Goal: Check status

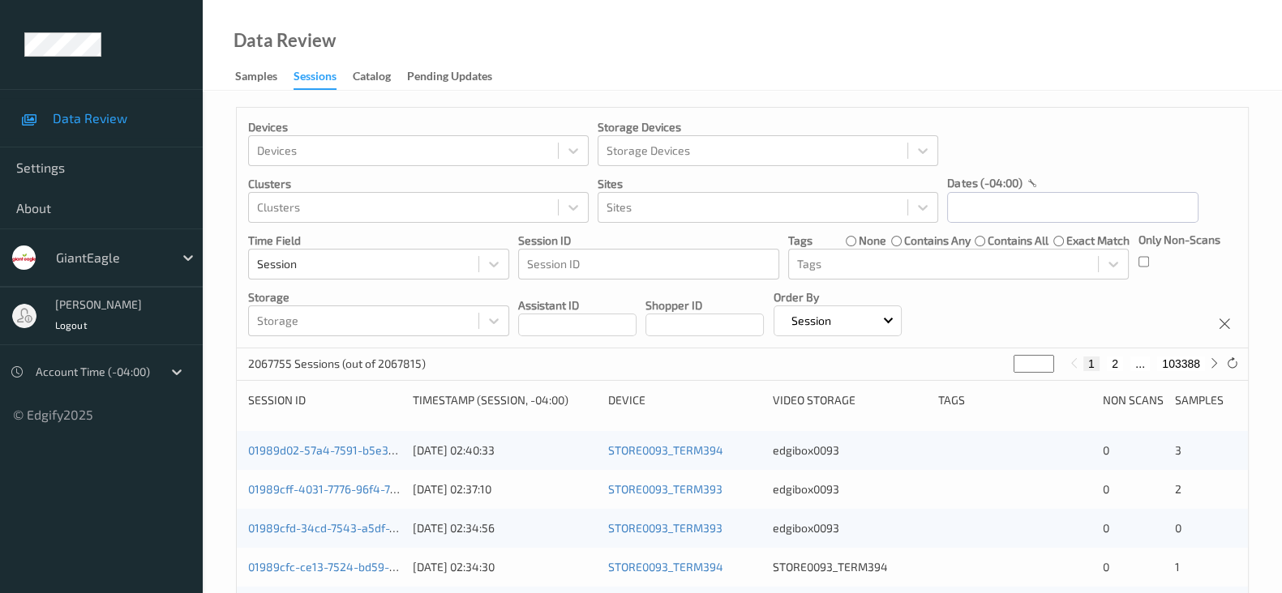
click at [980, 207] on input "text" at bounding box center [1072, 207] width 251 height 31
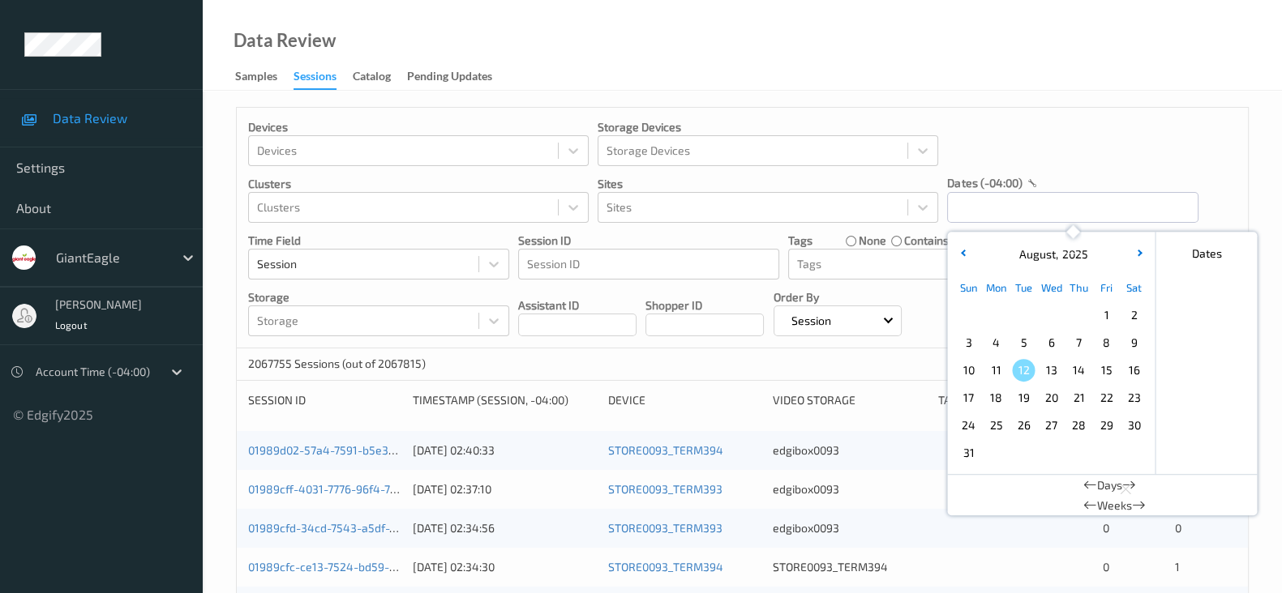
click at [1137, 342] on span "9" at bounding box center [1133, 343] width 23 height 23
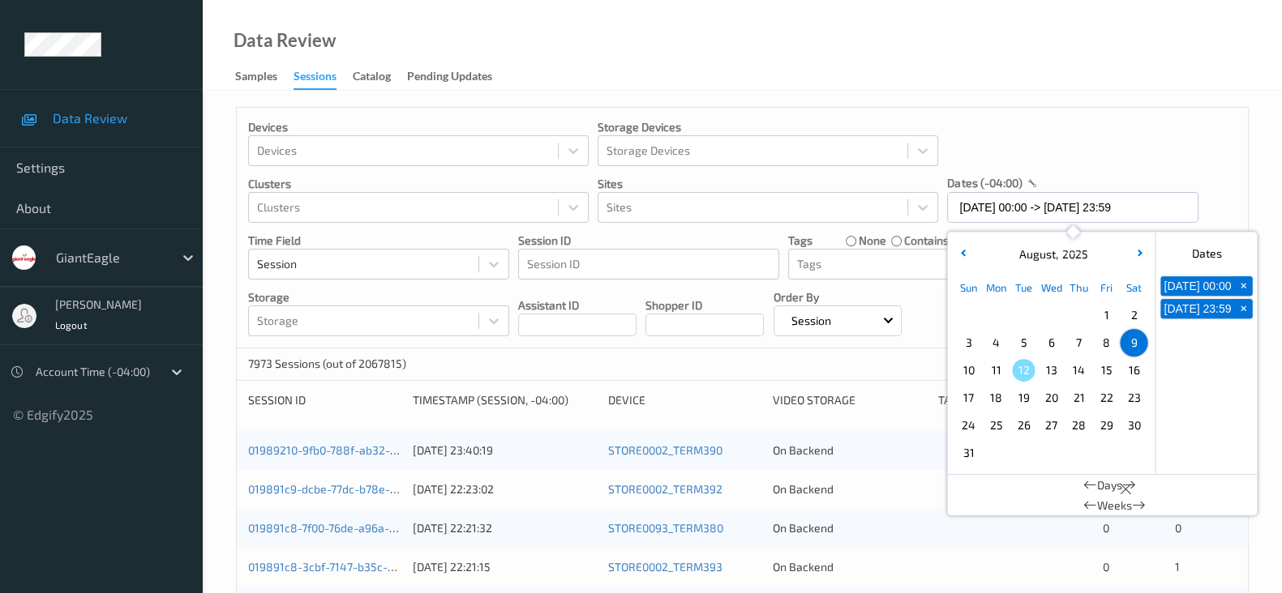
click at [1128, 137] on div "Devices Devices Storage Devices Storage Devices Clusters Clusters Sites Sites d…" at bounding box center [742, 228] width 1011 height 241
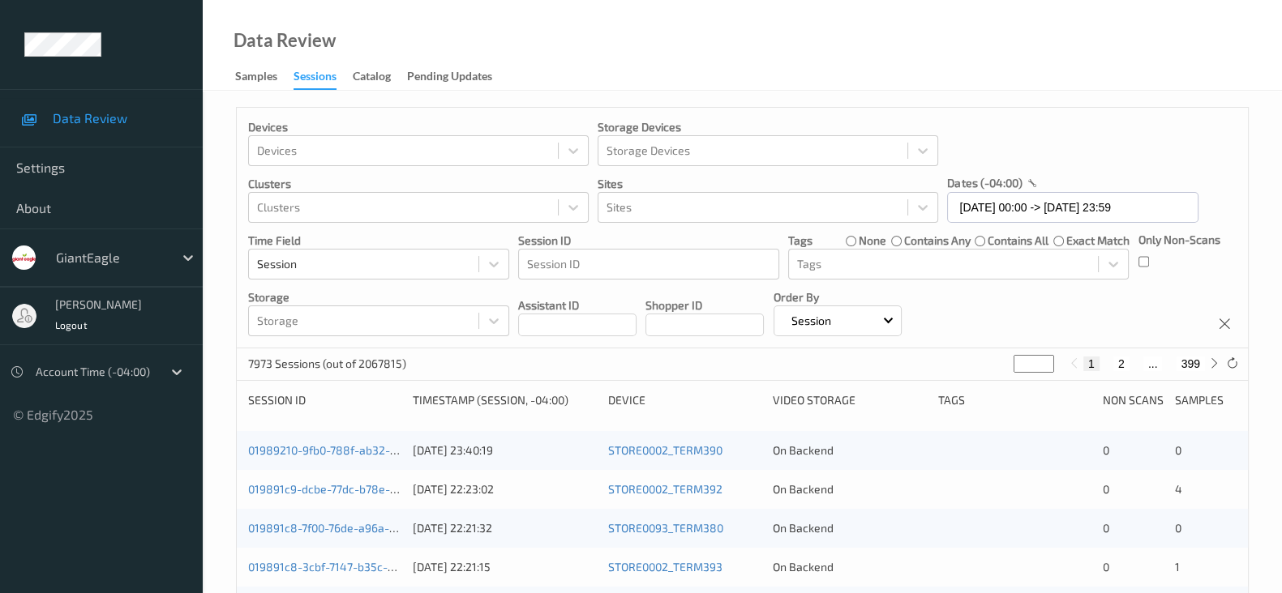
click at [1151, 265] on div "Only Non-Scans" at bounding box center [1179, 256] width 82 height 48
click at [1136, 262] on div "Devices Devices Storage Devices Storage Devices Clusters Clusters Sites Sites d…" at bounding box center [742, 228] width 1011 height 241
click at [1155, 263] on div "Only Non-Scans" at bounding box center [1179, 256] width 82 height 48
click at [1047, 200] on input "[DATE] 00:00 -> [DATE] 23:59" at bounding box center [1072, 207] width 251 height 31
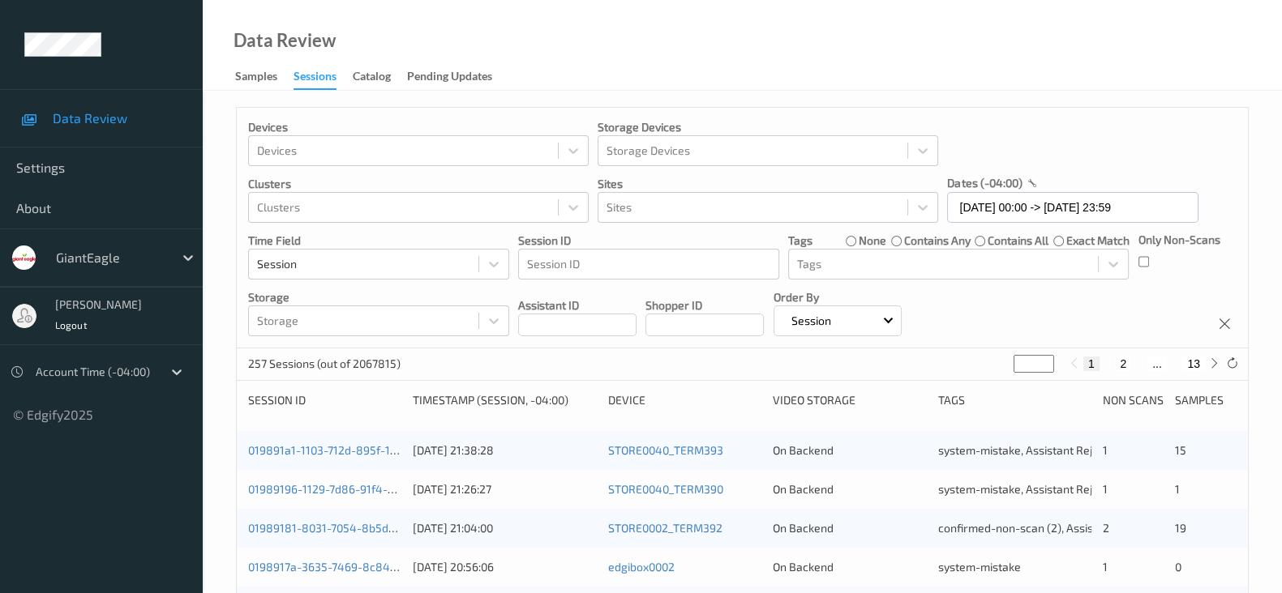
click at [1082, 295] on div "Devices Devices Storage Devices Storage Devices Clusters Clusters Sites Sites d…" at bounding box center [742, 228] width 1011 height 241
click at [1043, 198] on input "[DATE] 00:00 -> [DATE] 23:59" at bounding box center [1072, 207] width 251 height 31
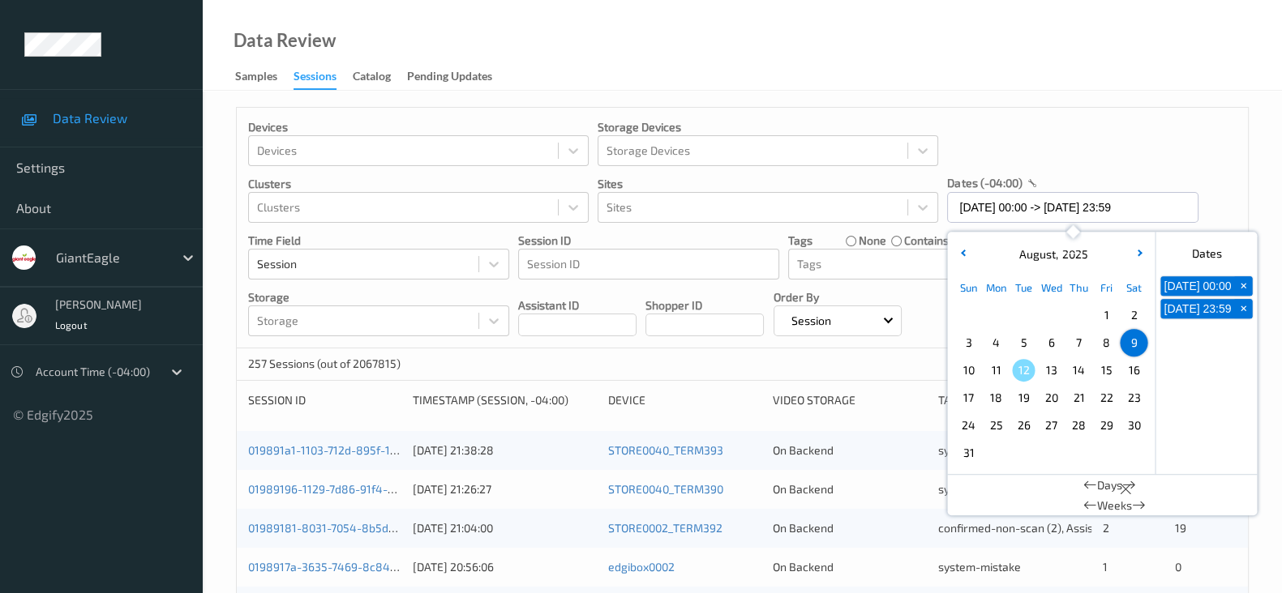
click at [965, 370] on span "10" at bounding box center [968, 370] width 23 height 23
click at [1021, 142] on div "Devices Devices Storage Devices Storage Devices Clusters Clusters Sites Sites d…" at bounding box center [742, 228] width 1011 height 241
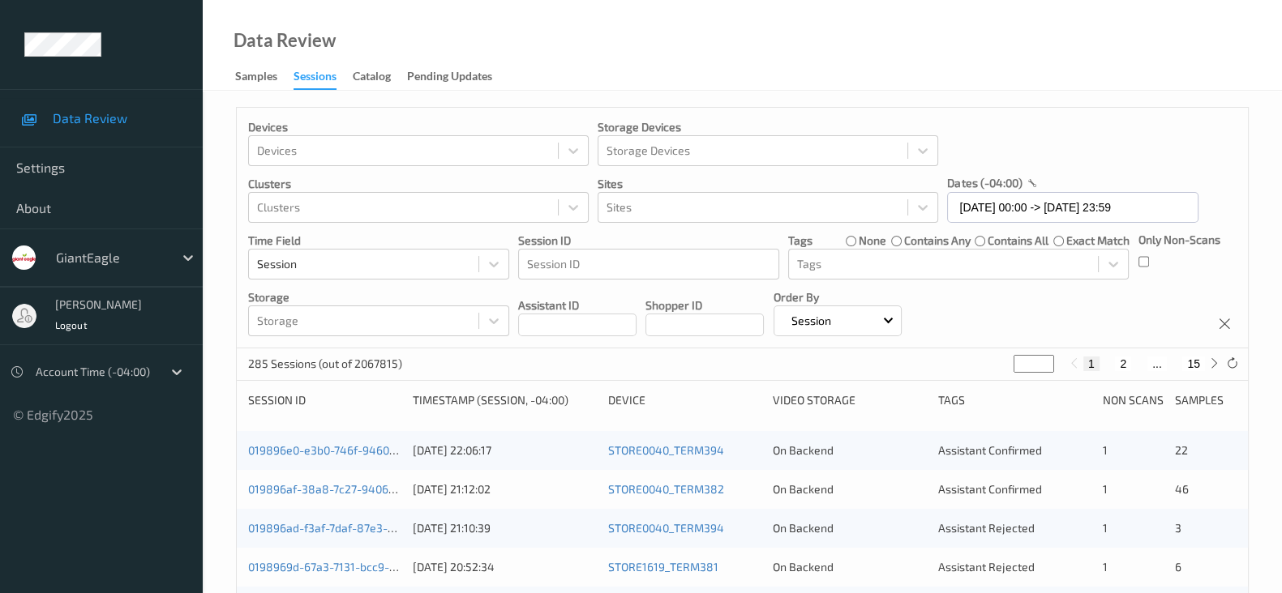
click at [1065, 304] on div "Devices Devices Storage Devices Storage Devices Clusters Clusters Sites Sites d…" at bounding box center [742, 228] width 1011 height 241
click at [1115, 203] on input "[DATE] 00:00 -> [DATE] 23:59" at bounding box center [1072, 207] width 251 height 31
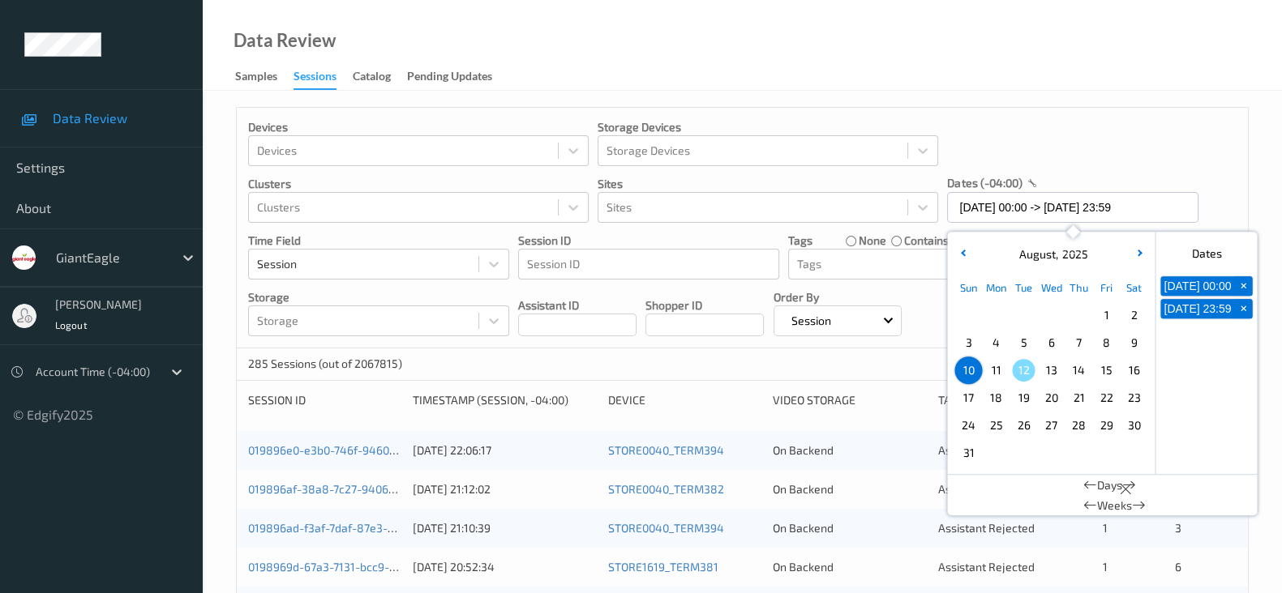
click at [997, 375] on span "11" at bounding box center [995, 370] width 23 height 23
type input "[DATE] 00:00 -> [DATE] 23:59"
click at [1100, 111] on div "Devices Devices Storage Devices Storage Devices Clusters Clusters Sites Sites d…" at bounding box center [742, 228] width 1011 height 241
